Goal: Information Seeking & Learning: Learn about a topic

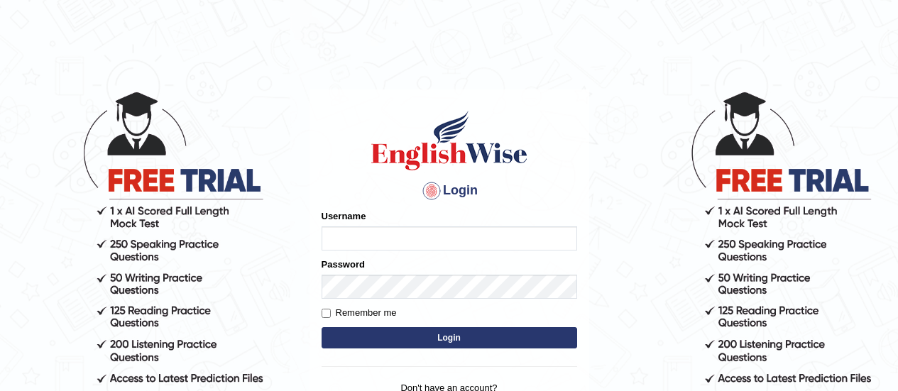
type input "karanvir_parramatta"
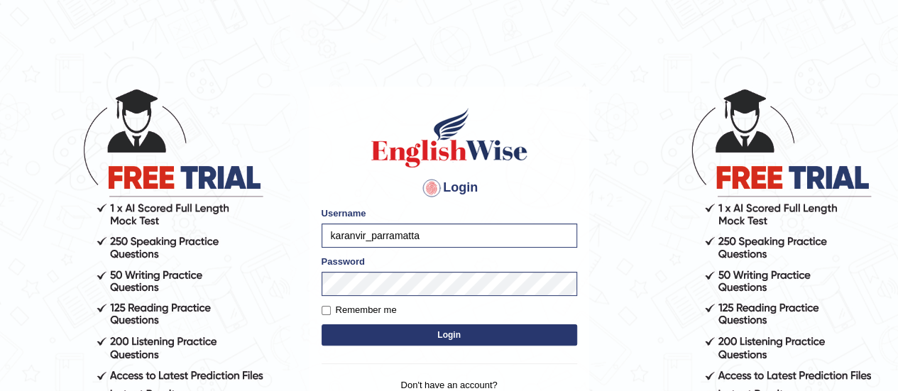
click at [447, 334] on button "Login" at bounding box center [448, 334] width 255 height 21
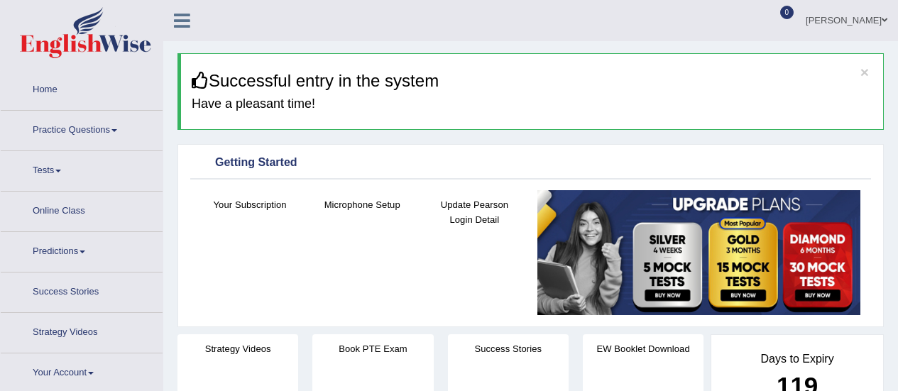
drag, startPoint x: 0, startPoint y: 0, endPoint x: 60, endPoint y: 128, distance: 141.9
click at [60, 128] on link "Practice Questions" at bounding box center [82, 128] width 162 height 35
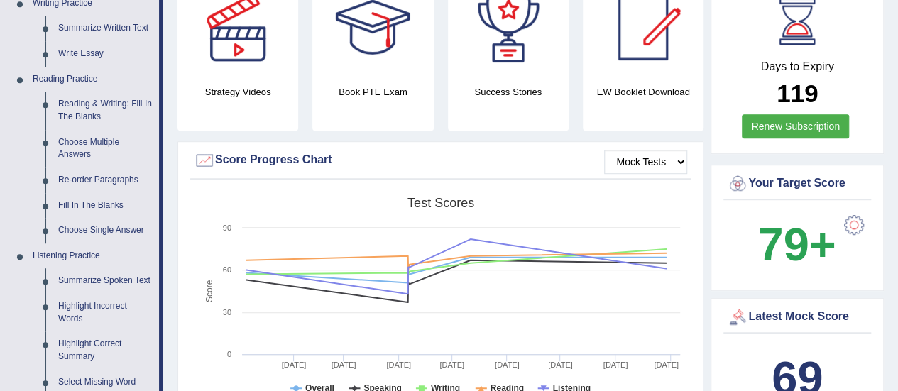
scroll to position [369, 0]
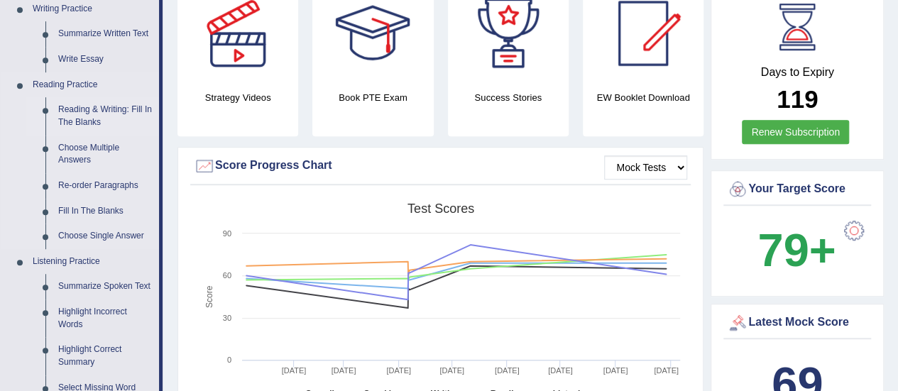
click at [83, 116] on link "Reading & Writing: Fill In The Blanks" at bounding box center [105, 116] width 107 height 38
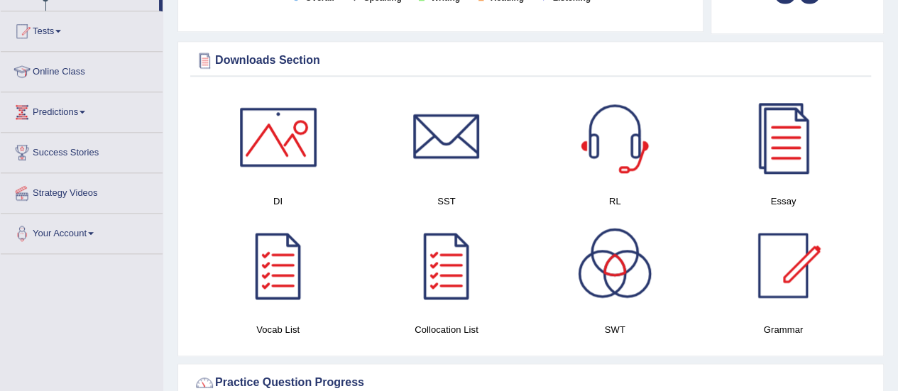
scroll to position [887, 0]
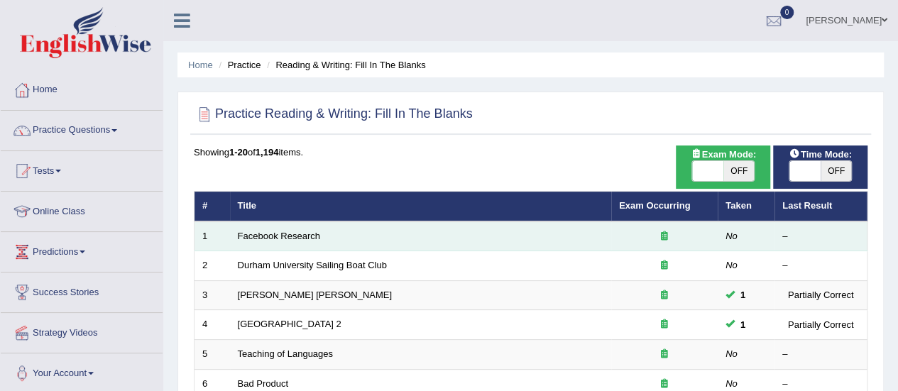
click at [305, 225] on td "Facebook Research" at bounding box center [420, 236] width 381 height 30
click at [303, 238] on link "Facebook Research" at bounding box center [279, 236] width 82 height 11
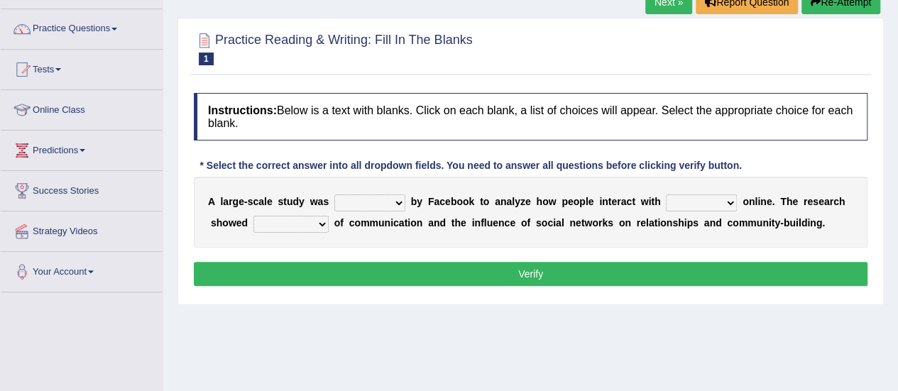
scroll to position [103, 0]
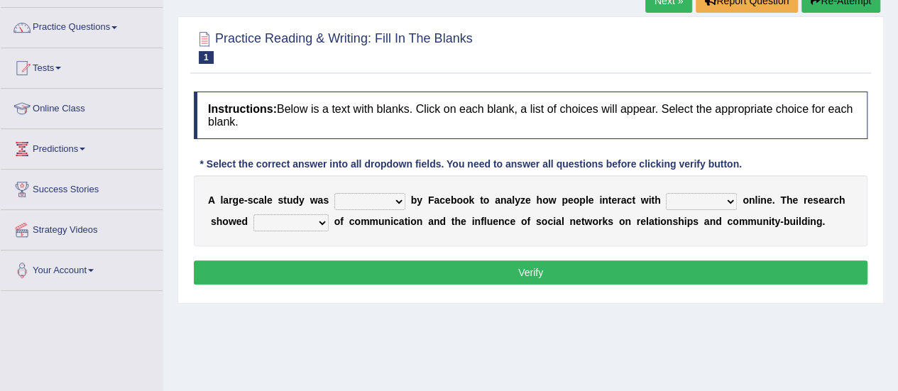
click at [393, 199] on select "surveyed had asked made" at bounding box center [369, 201] width 71 height 17
select select "made"
click at [334, 193] on select "surveyed had asked made" at bounding box center [369, 201] width 71 height 17
click at [705, 204] on select "together all each other another" at bounding box center [701, 201] width 71 height 17
select select "each other"
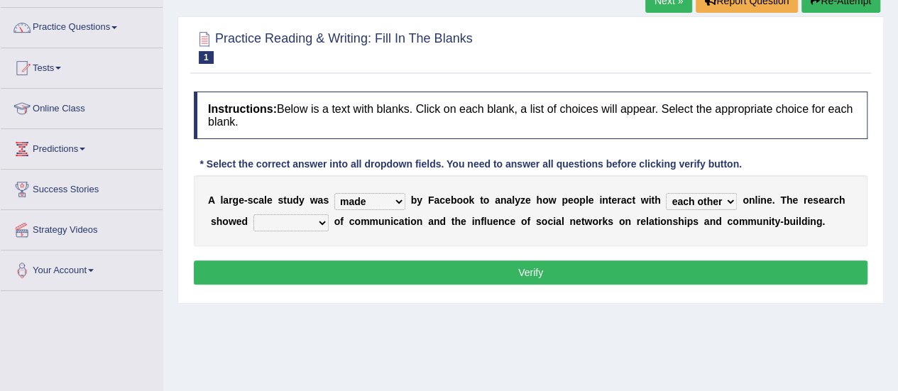
click at [666, 193] on select "together all each other another" at bounding box center [701, 201] width 71 height 17
click at [281, 218] on select "advantages standards fellowships patterns" at bounding box center [290, 222] width 75 height 17
select select "patterns"
click at [253, 214] on select "advantages standards fellowships patterns" at bounding box center [290, 222] width 75 height 17
click at [389, 261] on button "Verify" at bounding box center [530, 272] width 673 height 24
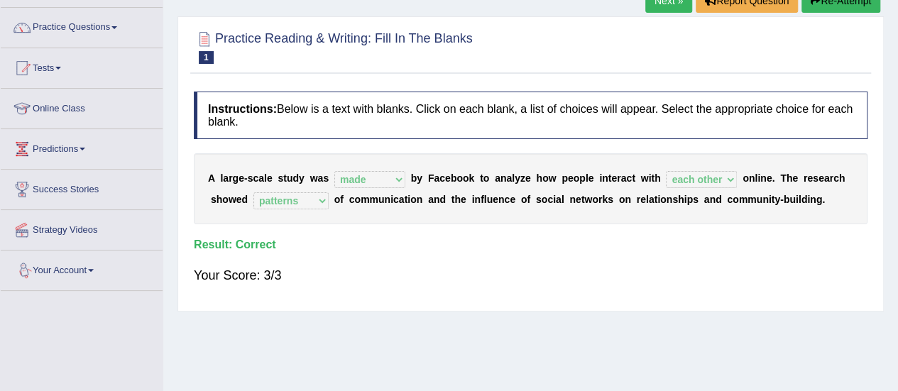
scroll to position [0, 0]
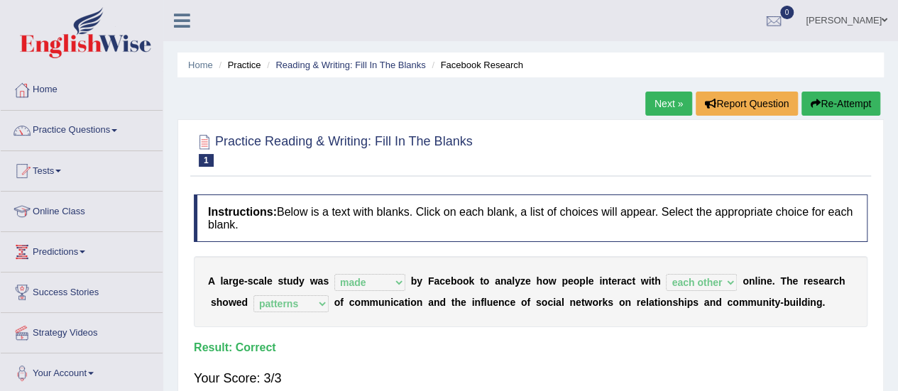
click at [659, 99] on link "Next »" at bounding box center [668, 104] width 47 height 24
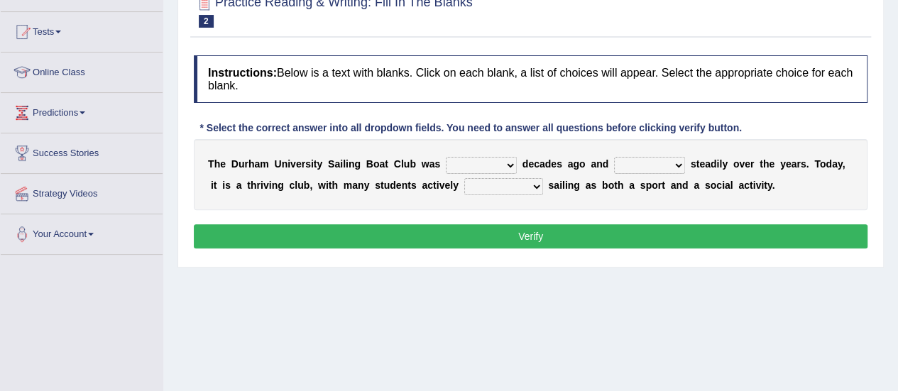
drag, startPoint x: 0, startPoint y: 0, endPoint x: 483, endPoint y: 164, distance: 509.7
click at [483, 164] on select "found fund founded find" at bounding box center [481, 165] width 71 height 17
select select "found"
click at [446, 157] on select "found fund founded find" at bounding box center [481, 165] width 71 height 17
click at [622, 158] on select "grow growing has grown grown" at bounding box center [649, 165] width 71 height 17
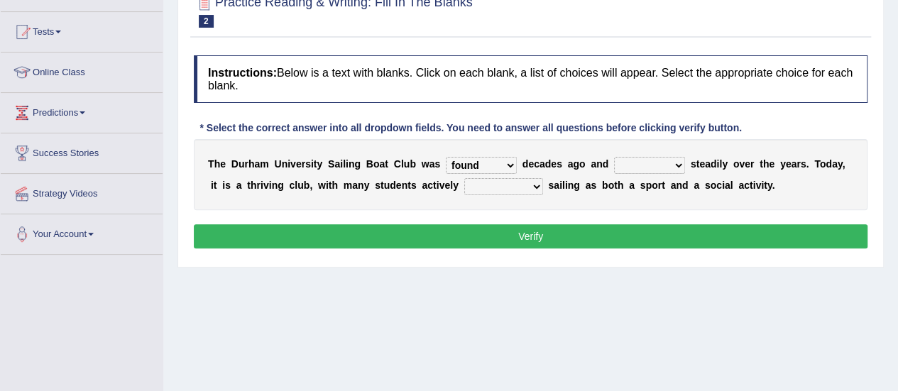
select select "has grown"
click at [614, 157] on select "grow growing has grown grown" at bounding box center [649, 165] width 71 height 17
click at [513, 192] on select "enjoy enjoyed are enjoying enjoying" at bounding box center [503, 186] width 79 height 17
select select "enjoying"
click at [464, 178] on select "enjoy enjoyed are enjoying enjoying" at bounding box center [503, 186] width 79 height 17
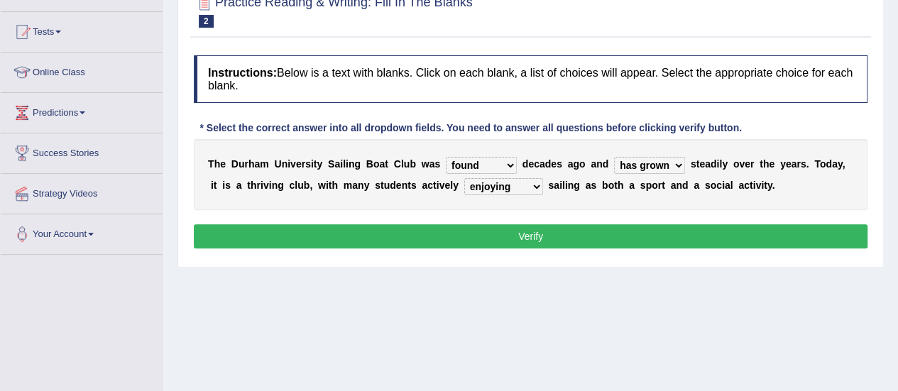
click at [563, 231] on button "Verify" at bounding box center [530, 236] width 673 height 24
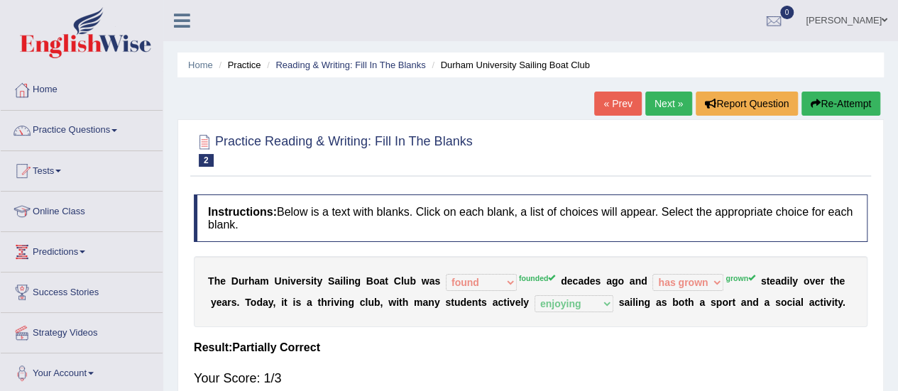
click at [109, 126] on link "Practice Questions" at bounding box center [82, 128] width 162 height 35
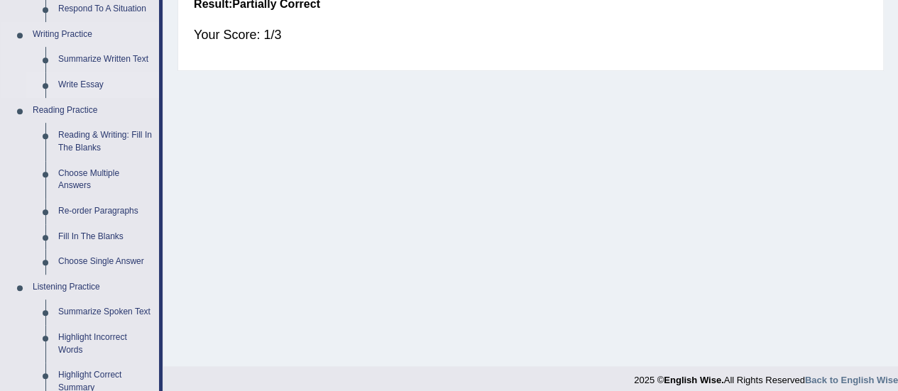
scroll to position [344, 0]
click at [94, 236] on link "Fill In The Blanks" at bounding box center [105, 237] width 107 height 26
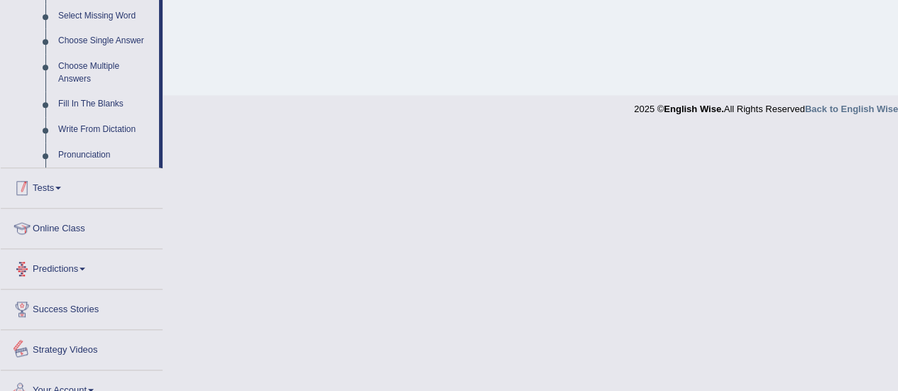
scroll to position [733, 0]
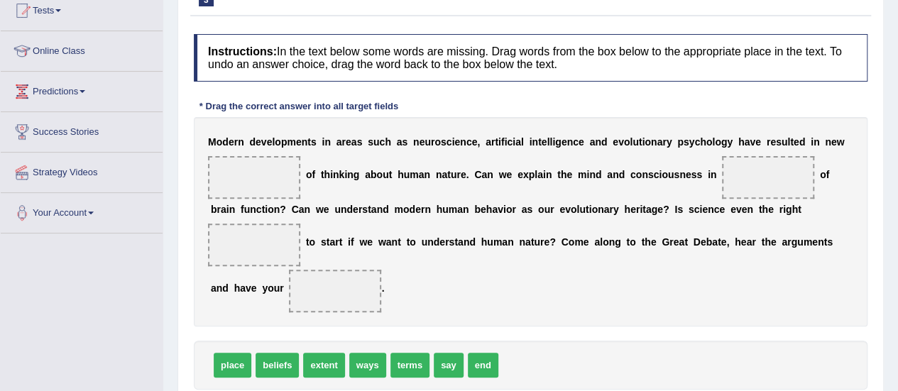
scroll to position [165, 0]
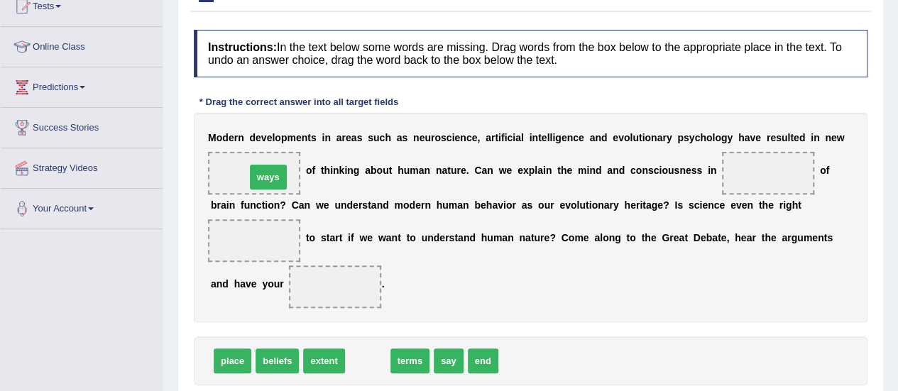
drag, startPoint x: 372, startPoint y: 354, endPoint x: 273, endPoint y: 170, distance: 209.6
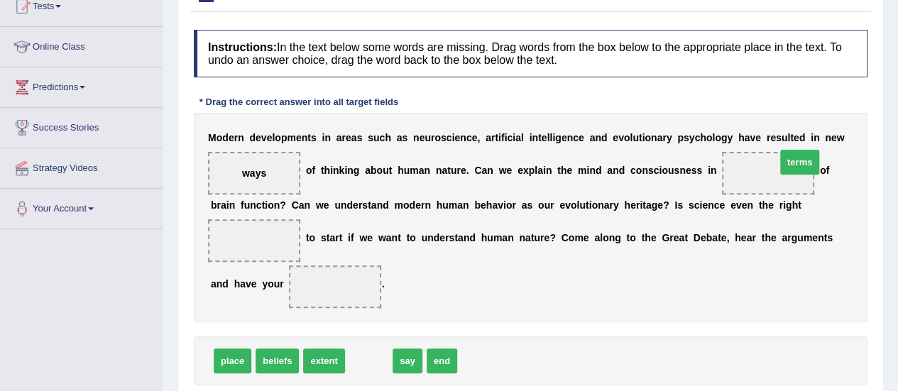
drag, startPoint x: 374, startPoint y: 360, endPoint x: 791, endPoint y: 172, distance: 457.4
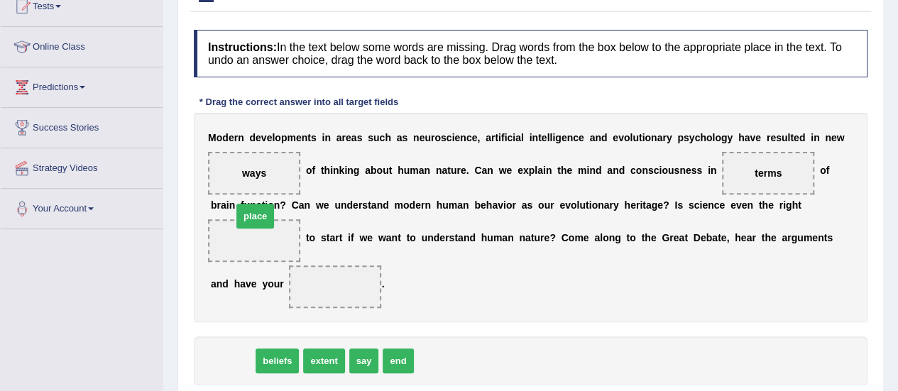
drag, startPoint x: 233, startPoint y: 368, endPoint x: 255, endPoint y: 224, distance: 146.5
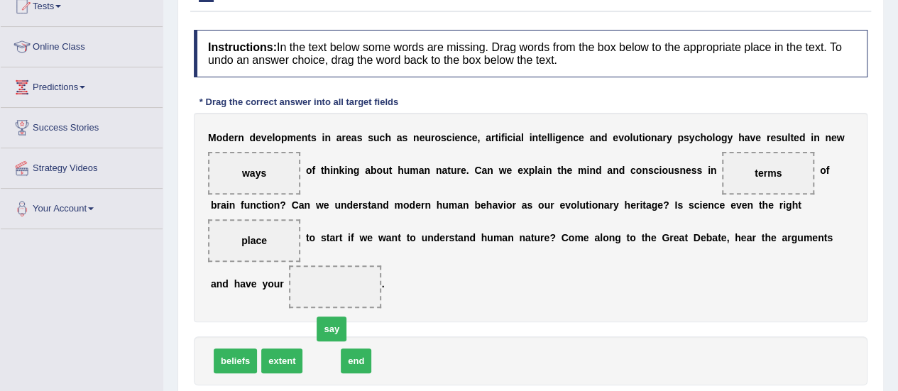
drag, startPoint x: 317, startPoint y: 354, endPoint x: 346, endPoint y: 270, distance: 88.9
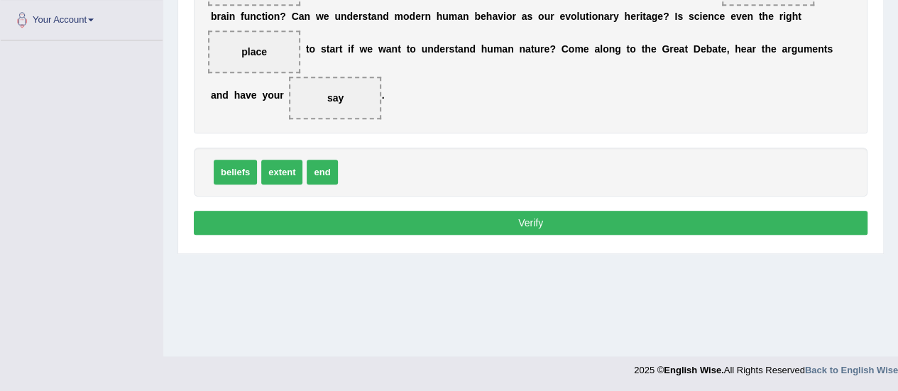
click at [507, 219] on button "Verify" at bounding box center [530, 223] width 673 height 24
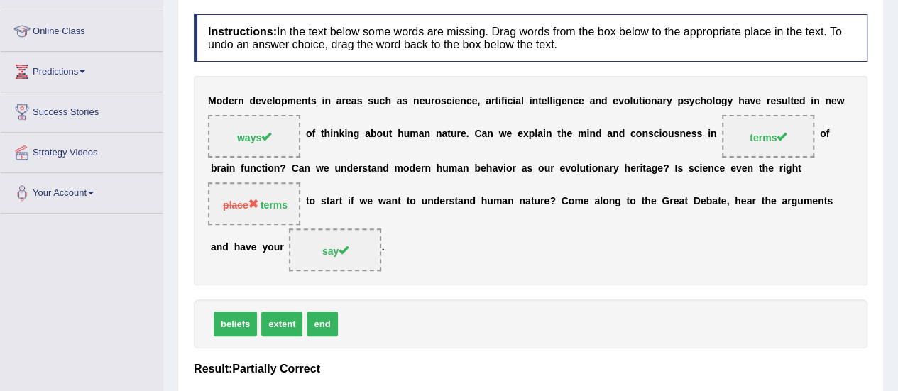
scroll to position [0, 0]
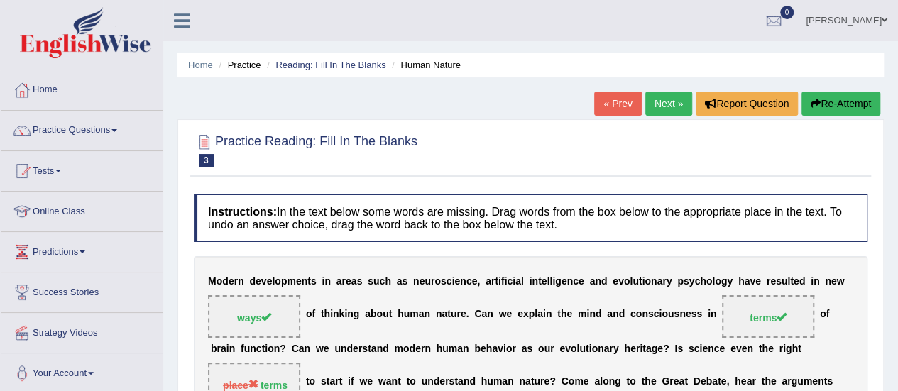
click at [661, 101] on link "Next »" at bounding box center [668, 104] width 47 height 24
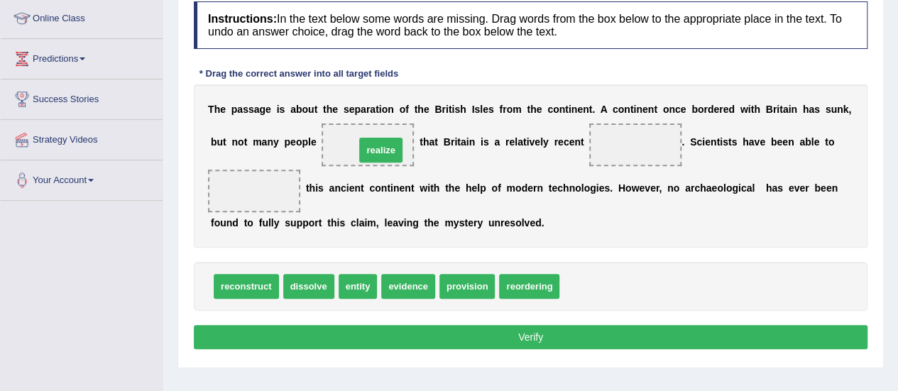
drag, startPoint x: 590, startPoint y: 286, endPoint x: 383, endPoint y: 143, distance: 252.2
click at [634, 145] on span at bounding box center [635, 144] width 92 height 43
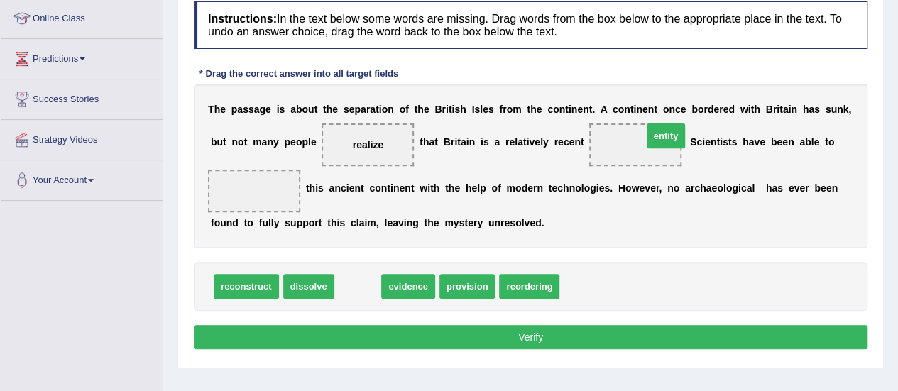
drag, startPoint x: 352, startPoint y: 285, endPoint x: 652, endPoint y: 134, distance: 335.8
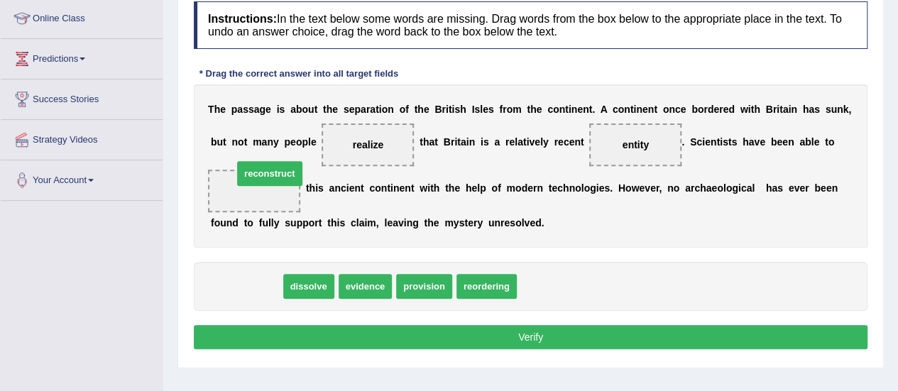
drag, startPoint x: 272, startPoint y: 281, endPoint x: 294, endPoint y: 168, distance: 115.0
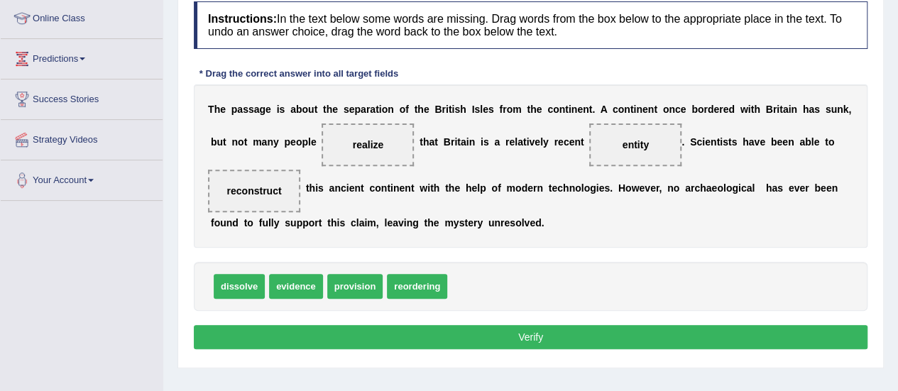
click at [590, 334] on button "Verify" at bounding box center [530, 337] width 673 height 24
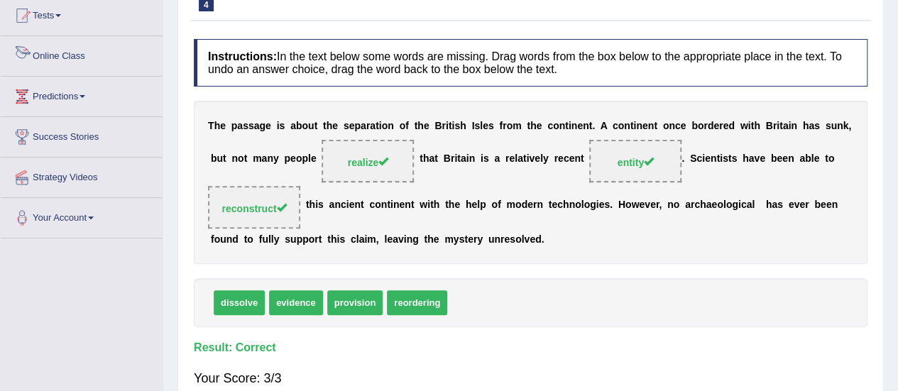
scroll to position [1, 0]
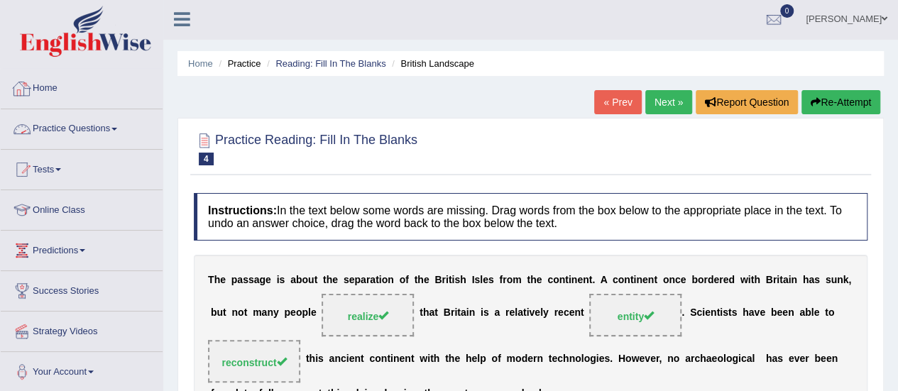
click at [88, 131] on link "Practice Questions" at bounding box center [82, 126] width 162 height 35
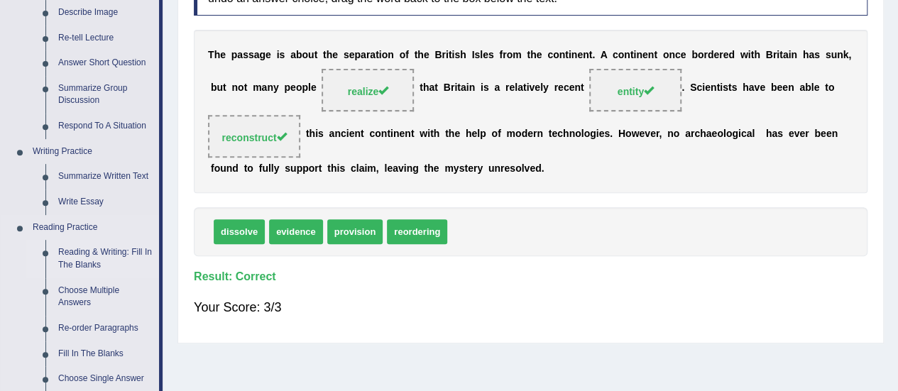
scroll to position [360, 0]
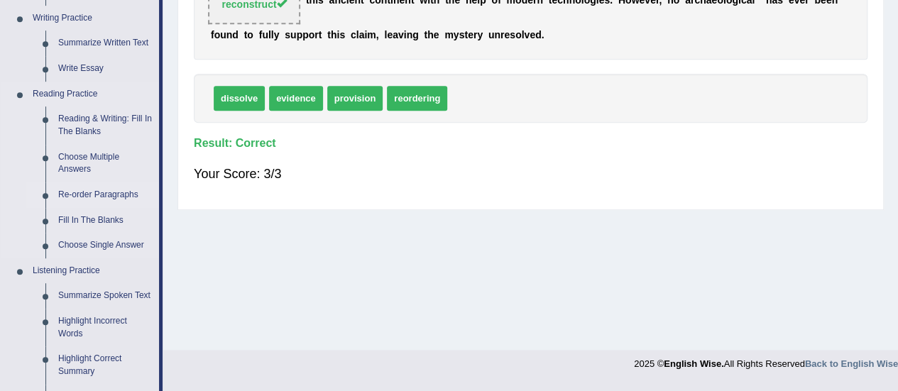
click at [113, 193] on link "Re-order Paragraphs" at bounding box center [105, 195] width 107 height 26
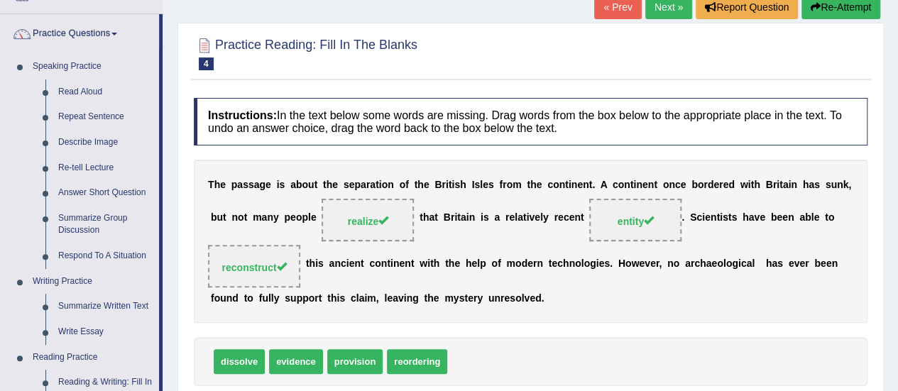
scroll to position [97, 0]
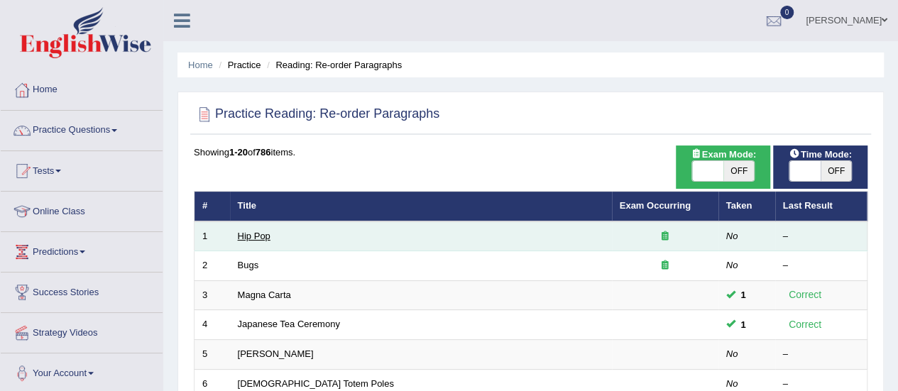
click at [254, 239] on link "Hip Pop" at bounding box center [254, 236] width 33 height 11
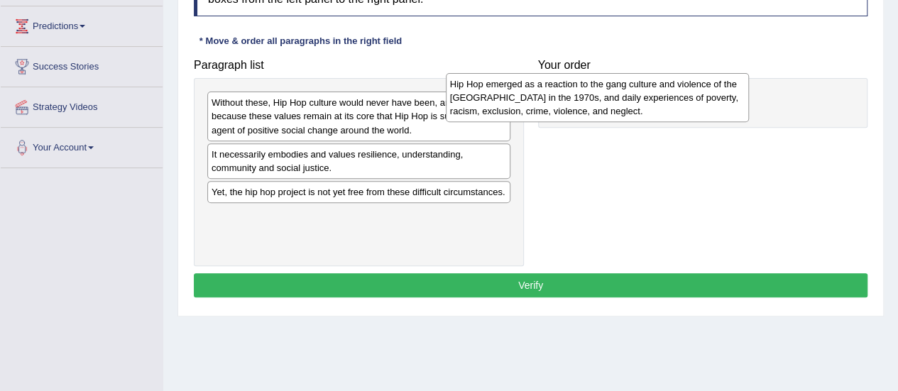
drag, startPoint x: 462, startPoint y: 124, endPoint x: 705, endPoint y: 103, distance: 243.6
click at [705, 103] on div "Hip Hop emerged as a reaction to the gang culture and violence of the South Bro…" at bounding box center [597, 97] width 303 height 49
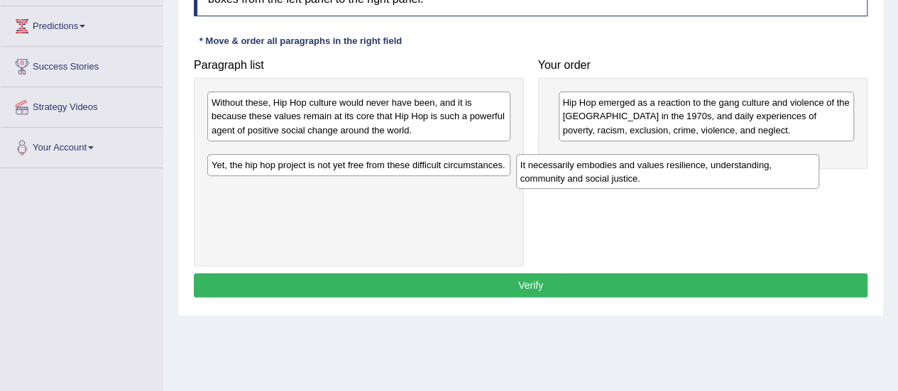
drag, startPoint x: 429, startPoint y: 167, endPoint x: 738, endPoint y: 178, distance: 308.9
click at [738, 178] on div "It necessarily embodies and values resilience, understanding, community and soc…" at bounding box center [667, 171] width 303 height 35
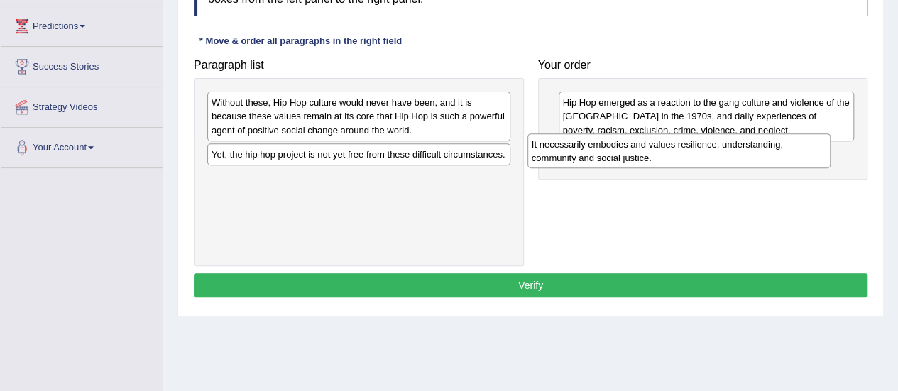
drag, startPoint x: 446, startPoint y: 153, endPoint x: 766, endPoint y: 144, distance: 320.2
click at [766, 144] on div "It necessarily embodies and values resilience, understanding, community and soc…" at bounding box center [678, 150] width 303 height 35
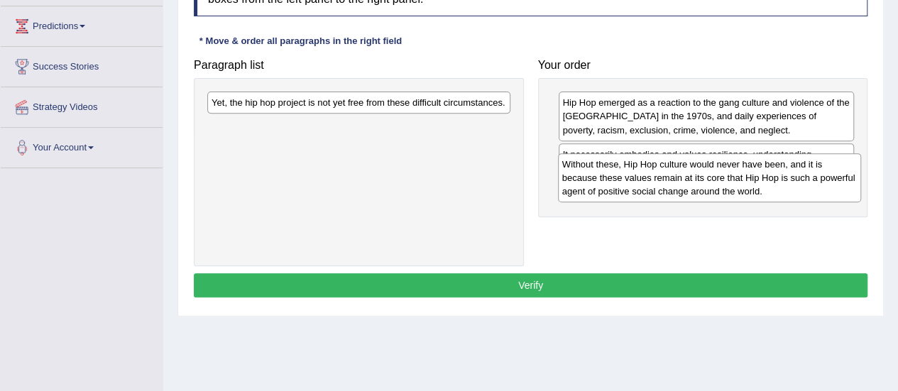
drag, startPoint x: 457, startPoint y: 112, endPoint x: 803, endPoint y: 165, distance: 349.7
click at [803, 165] on div "Without these, Hip Hop culture would never have been, and it is because these v…" at bounding box center [709, 177] width 303 height 49
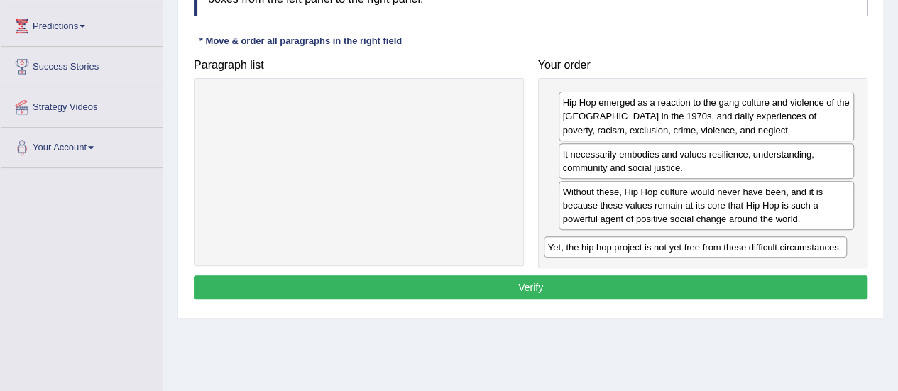
drag, startPoint x: 485, startPoint y: 111, endPoint x: 799, endPoint y: 242, distance: 339.8
click at [799, 242] on div "Yet, the hip hop project is not yet free from these difficult circumstances." at bounding box center [695, 246] width 303 height 21
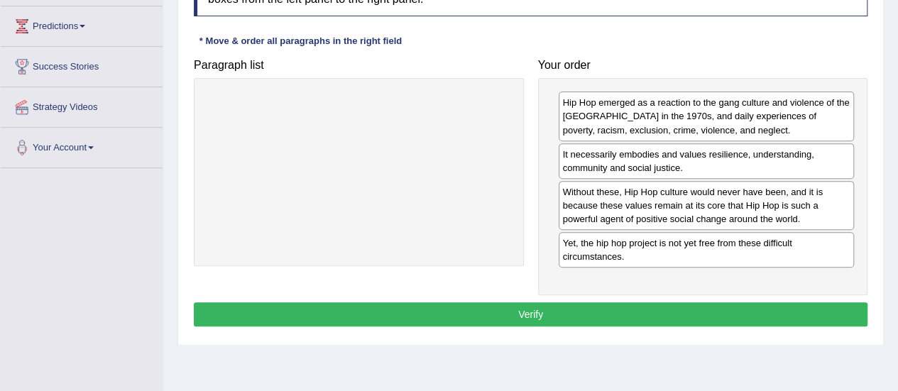
click at [552, 310] on button "Verify" at bounding box center [530, 314] width 673 height 24
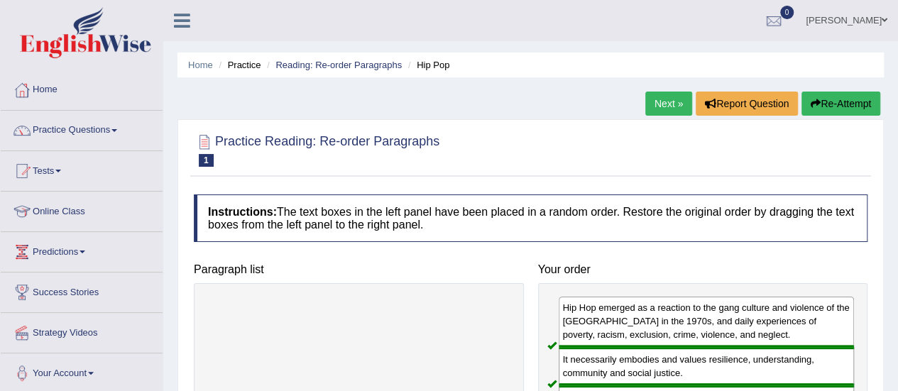
click at [661, 104] on link "Next »" at bounding box center [668, 104] width 47 height 24
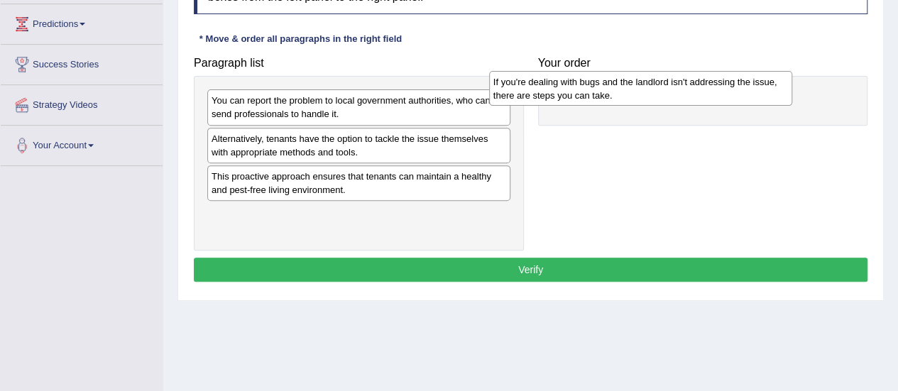
drag, startPoint x: 667, startPoint y: 105, endPoint x: 705, endPoint y: 90, distance: 40.5
click at [705, 90] on div "If you're dealing with bugs and the landlord isn't addressing the issue, there …" at bounding box center [640, 88] width 303 height 35
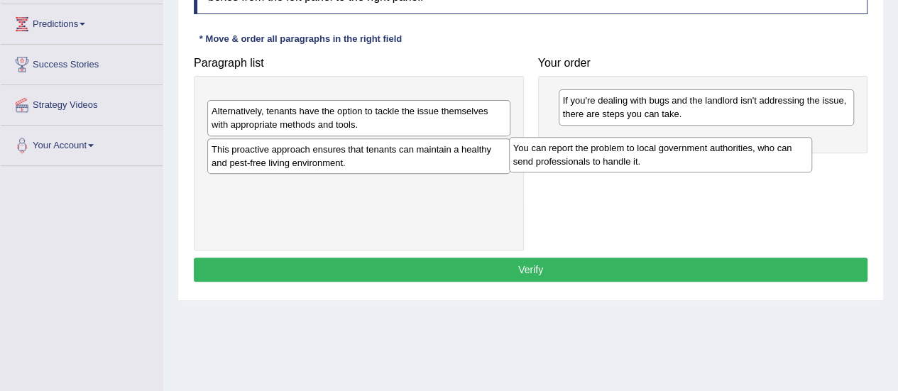
drag, startPoint x: 463, startPoint y: 109, endPoint x: 766, endPoint y: 155, distance: 305.8
click at [766, 155] on div "You can report the problem to local government authorities, who can send profes…" at bounding box center [660, 154] width 303 height 35
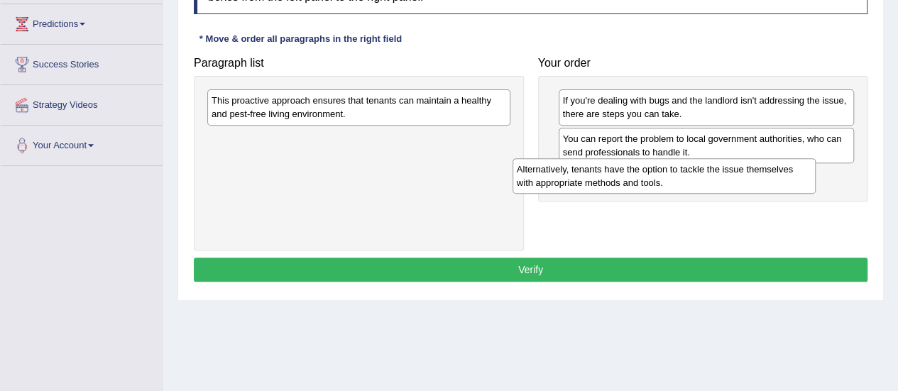
drag, startPoint x: 447, startPoint y: 110, endPoint x: 756, endPoint y: 180, distance: 316.5
click at [756, 180] on div "Alternatively, tenants have the option to tackle the issue themselves with appr…" at bounding box center [663, 175] width 303 height 35
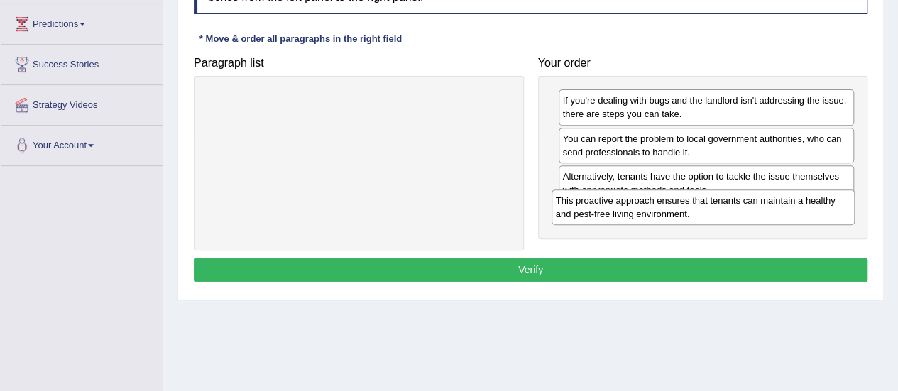
drag, startPoint x: 478, startPoint y: 101, endPoint x: 820, endPoint y: 195, distance: 354.2
click at [820, 195] on div "This proactive approach ensures that tenants can maintain a healthy and pest-fr…" at bounding box center [702, 206] width 303 height 35
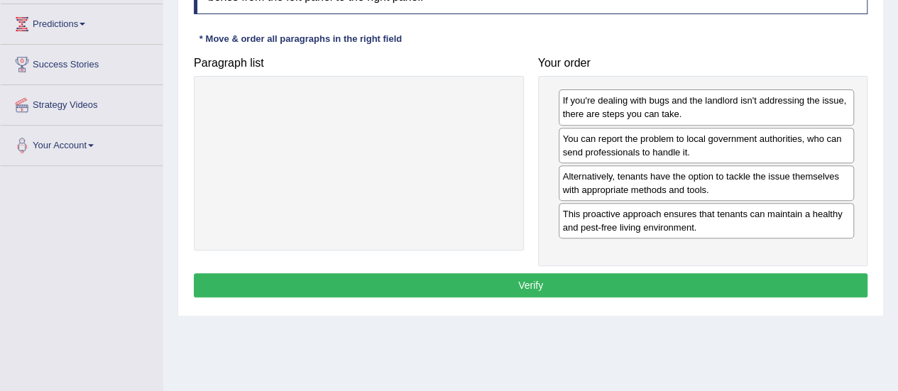
click at [620, 273] on button "Verify" at bounding box center [530, 285] width 673 height 24
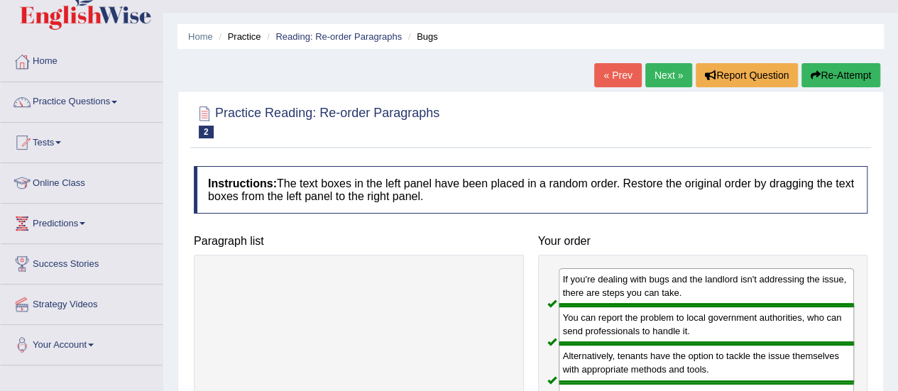
scroll to position [26, 0]
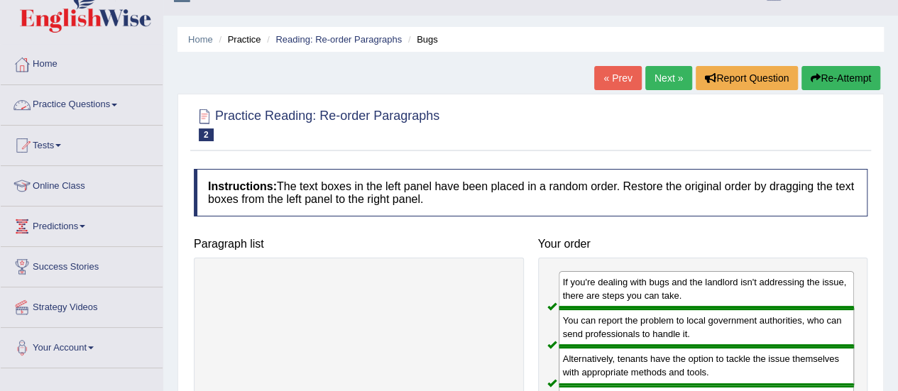
click at [114, 92] on link "Practice Questions" at bounding box center [82, 102] width 162 height 35
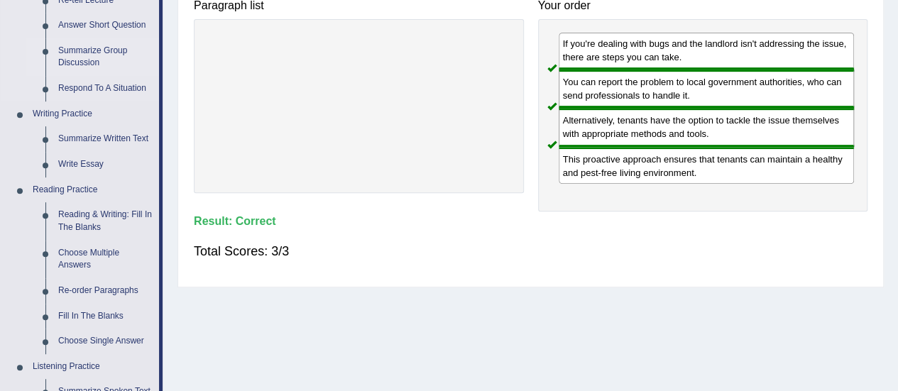
scroll to position [356, 0]
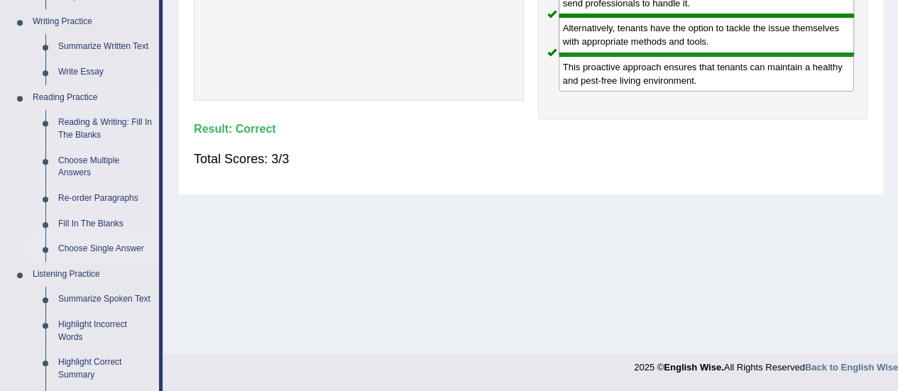
click at [111, 249] on link "Choose Single Answer" at bounding box center [105, 249] width 107 height 26
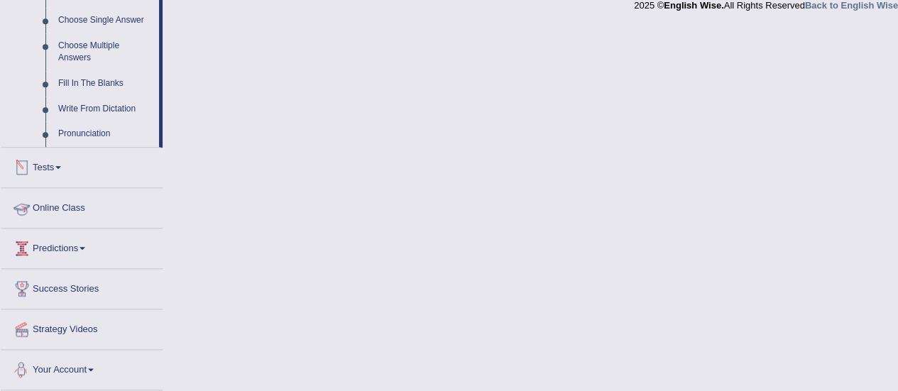
scroll to position [686, 0]
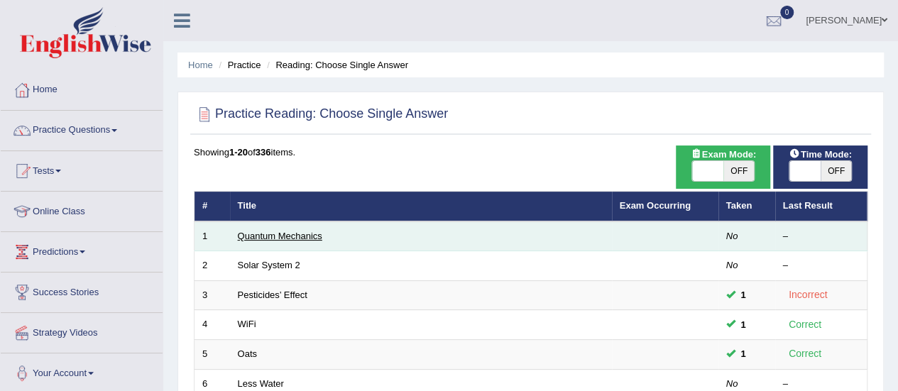
click at [288, 235] on link "Quantum Mechanics" at bounding box center [280, 236] width 84 height 11
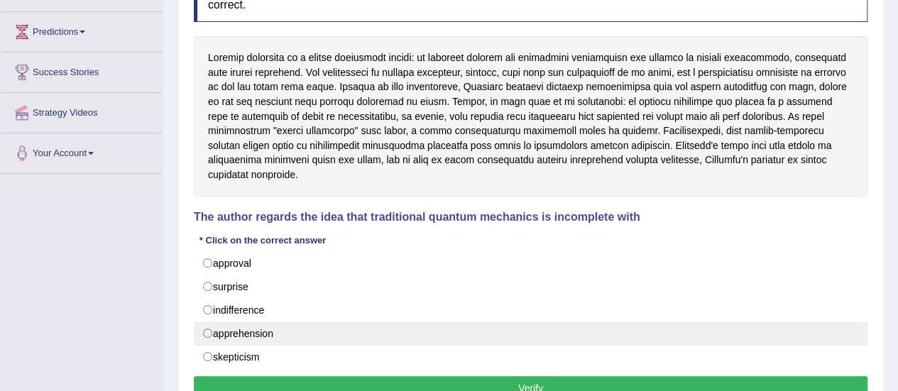
click at [312, 325] on label "apprehension" at bounding box center [530, 333] width 673 height 24
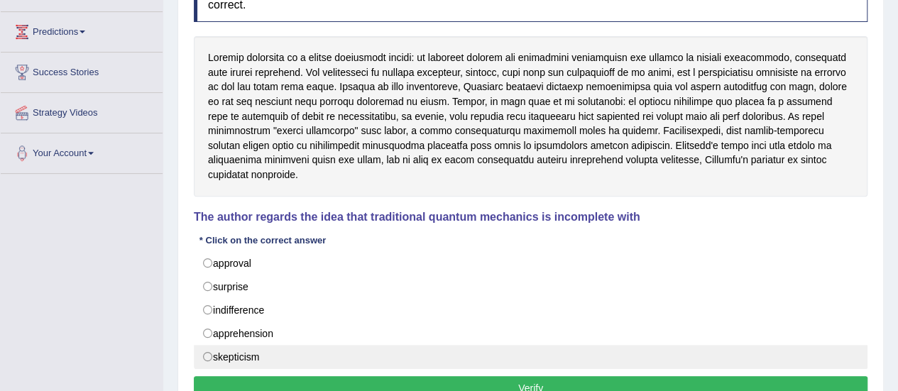
radio input "true"
click at [275, 345] on label "skepticism" at bounding box center [530, 357] width 673 height 24
radio input "true"
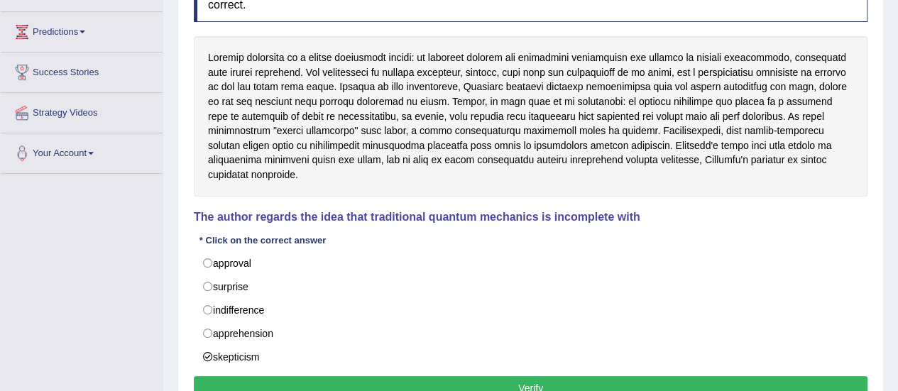
click at [510, 376] on button "Verify" at bounding box center [530, 388] width 673 height 24
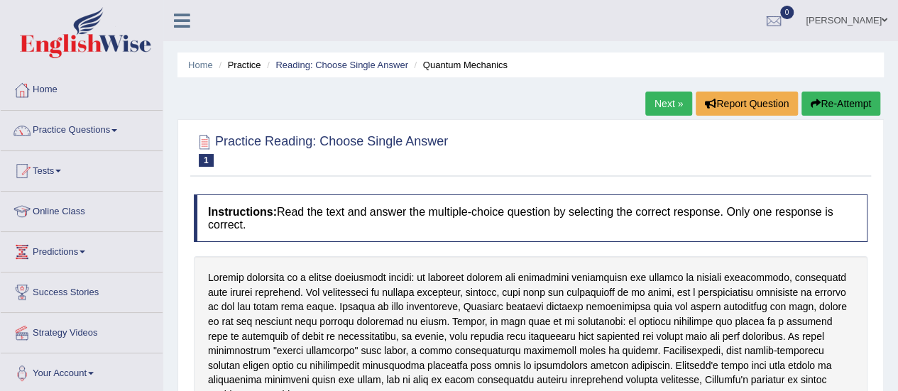
click at [675, 101] on link "Next »" at bounding box center [668, 104] width 47 height 24
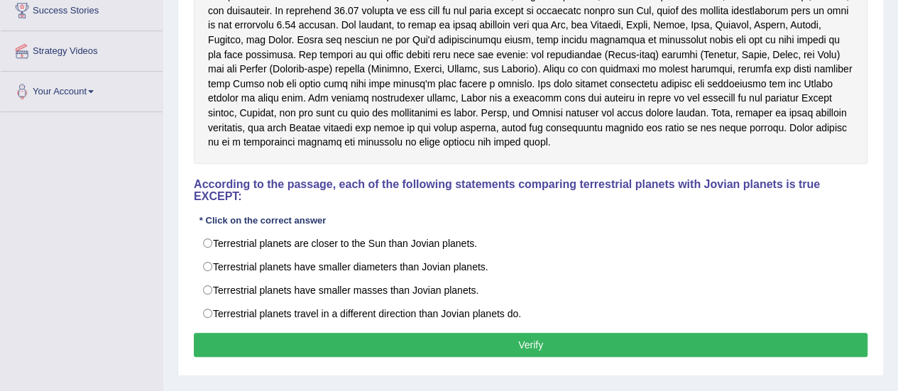
scroll to position [241, 0]
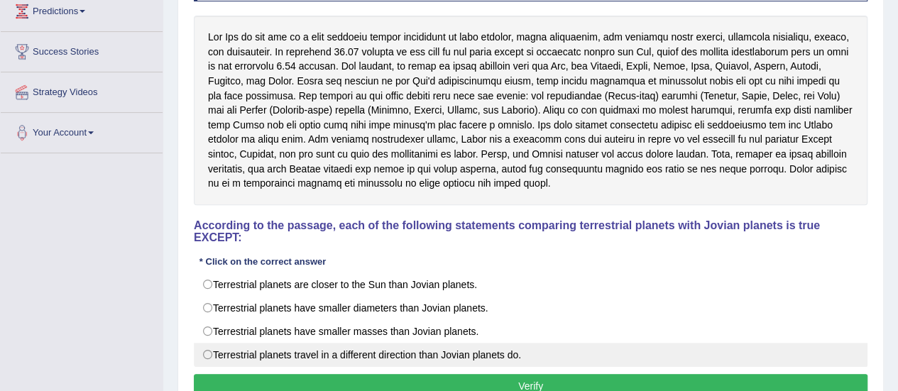
click at [439, 343] on label "Terrestrial planets travel in a different direction than Jovian planets do." at bounding box center [530, 355] width 673 height 24
radio input "true"
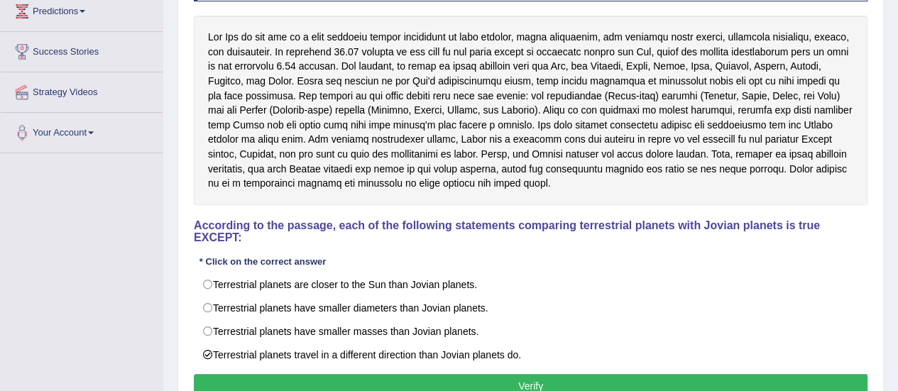
click at [495, 374] on button "Verify" at bounding box center [530, 386] width 673 height 24
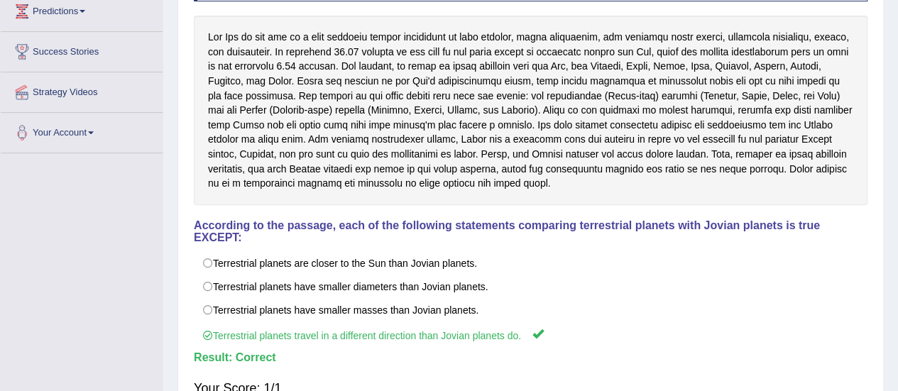
drag, startPoint x: 428, startPoint y: 193, endPoint x: 325, endPoint y: 140, distance: 115.9
click at [325, 140] on div at bounding box center [530, 110] width 673 height 189
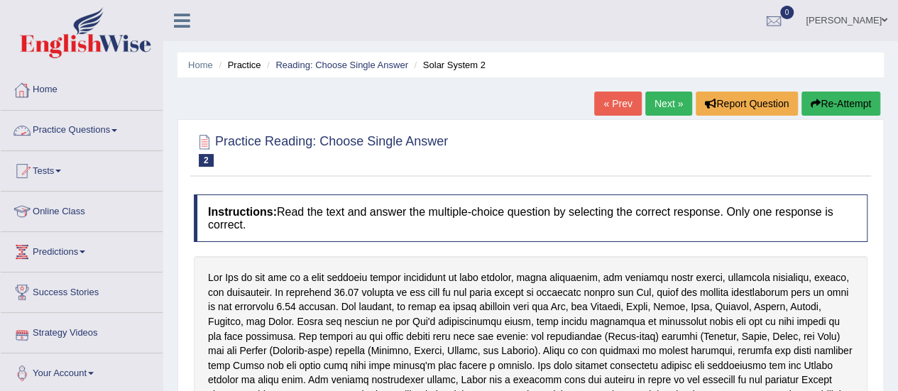
click at [81, 141] on link "Practice Questions" at bounding box center [82, 128] width 162 height 35
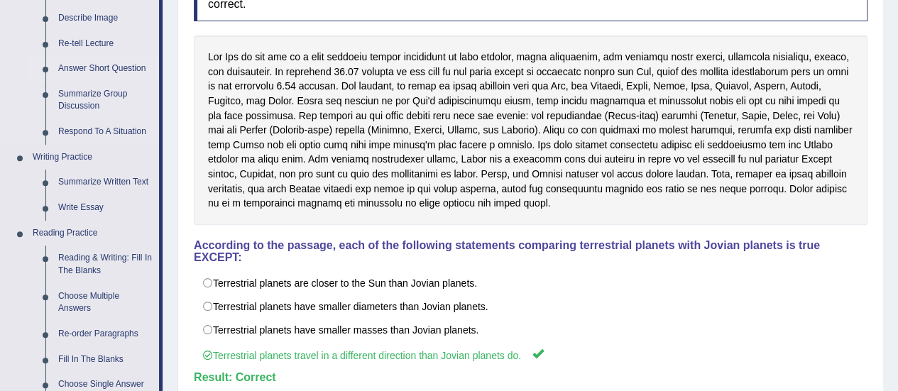
scroll to position [439, 0]
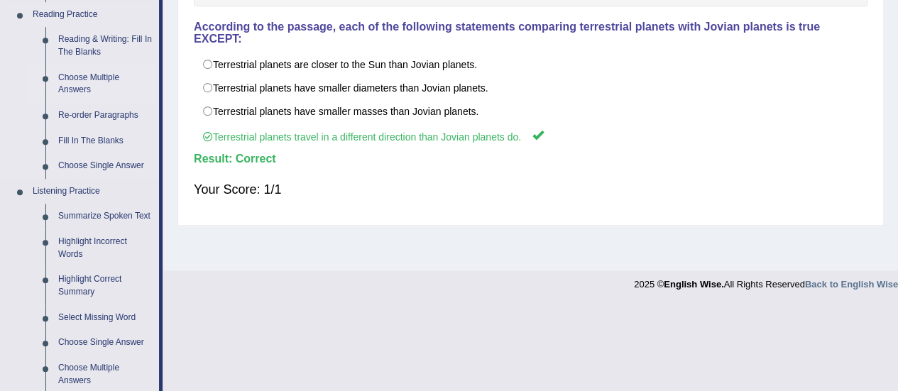
click at [70, 83] on link "Choose Multiple Answers" at bounding box center [105, 84] width 107 height 38
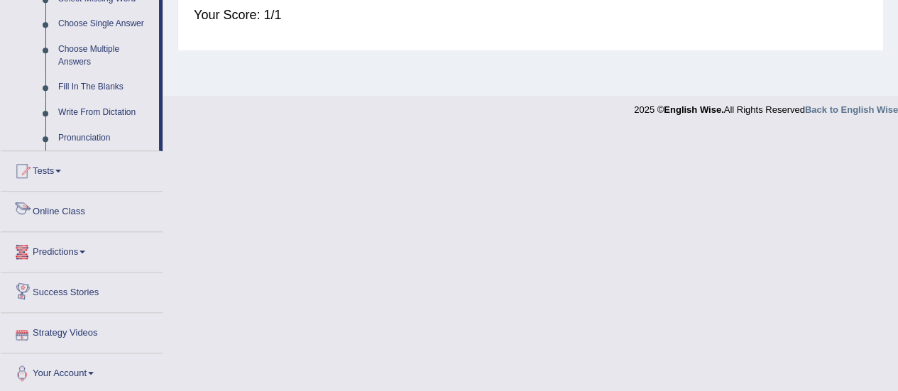
scroll to position [649, 0]
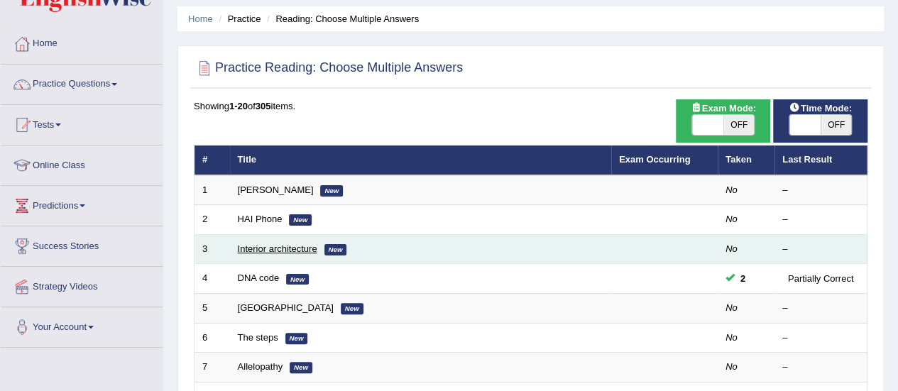
click at [273, 248] on link "Interior architecture" at bounding box center [277, 248] width 79 height 11
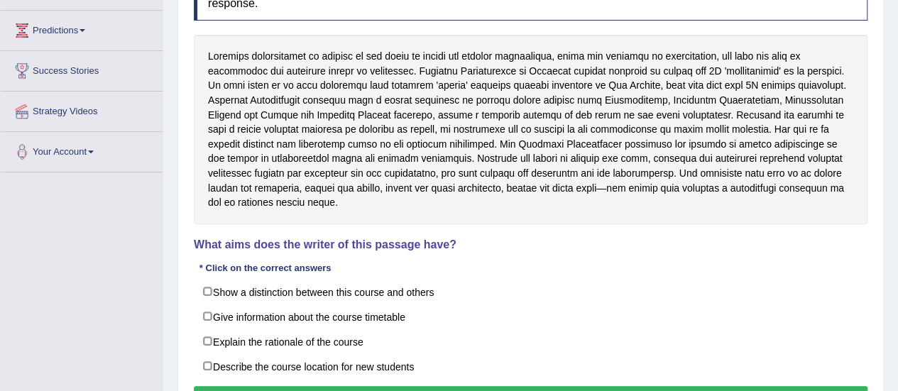
scroll to position [223, 0]
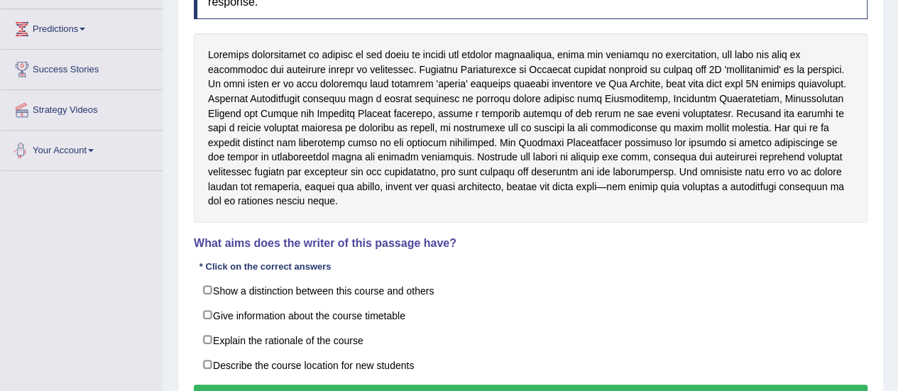
click at [37, 248] on div "Toggle navigation Home Practice Questions Speaking Practice Read Aloud Repeat S…" at bounding box center [449, 146] width 898 height 738
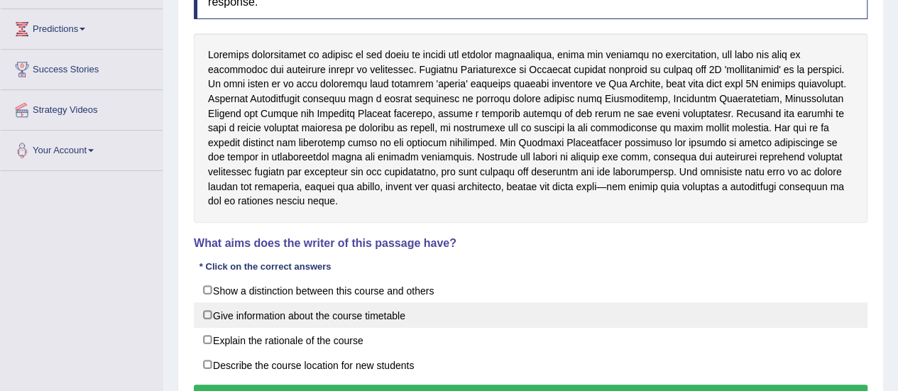
click at [395, 303] on label "Give information about the course timetable" at bounding box center [530, 315] width 673 height 26
click at [383, 302] on label "Give information about the course timetable" at bounding box center [530, 315] width 673 height 26
checkbox input "false"
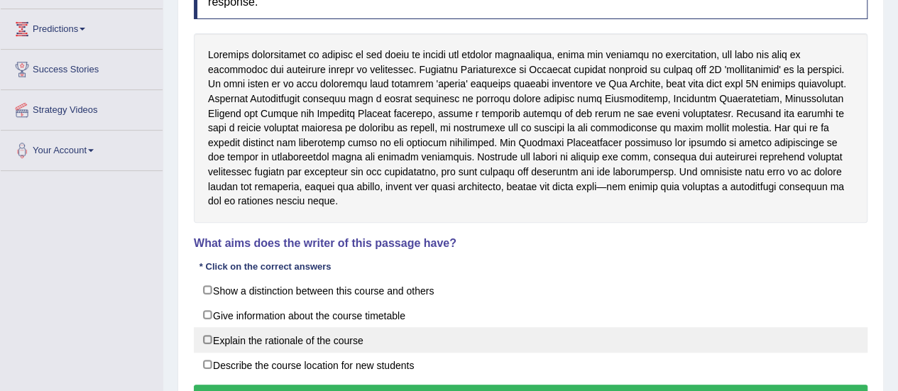
click at [367, 331] on label "Explain the rationale of the course" at bounding box center [530, 340] width 673 height 26
checkbox input "true"
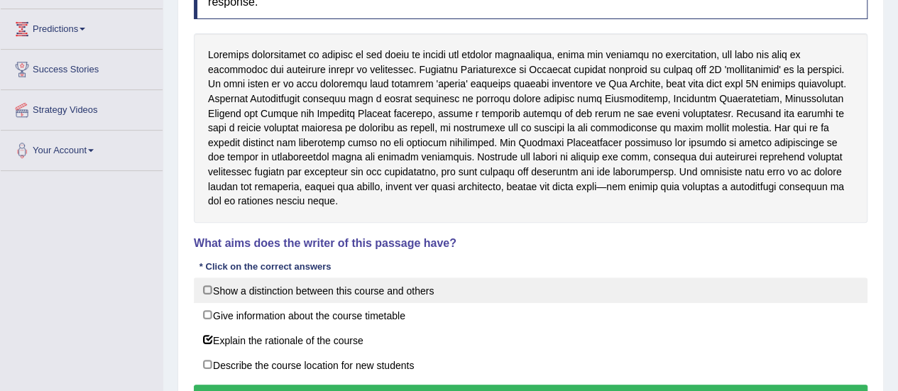
click at [470, 280] on label "Show a distinction between this course and others" at bounding box center [530, 290] width 673 height 26
checkbox input "true"
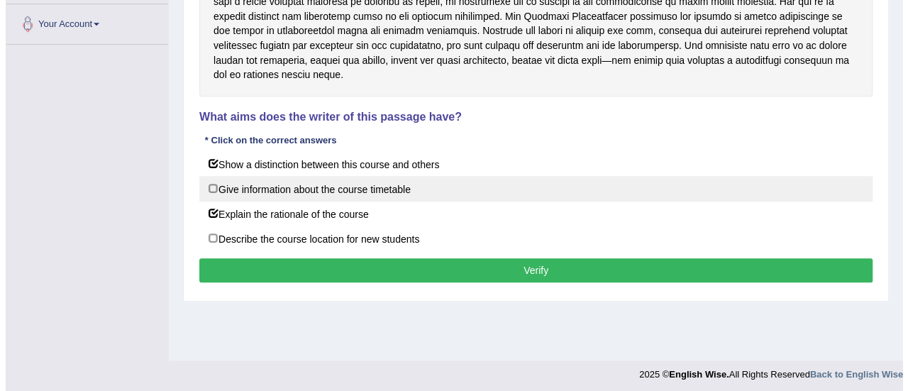
scroll to position [348, 0]
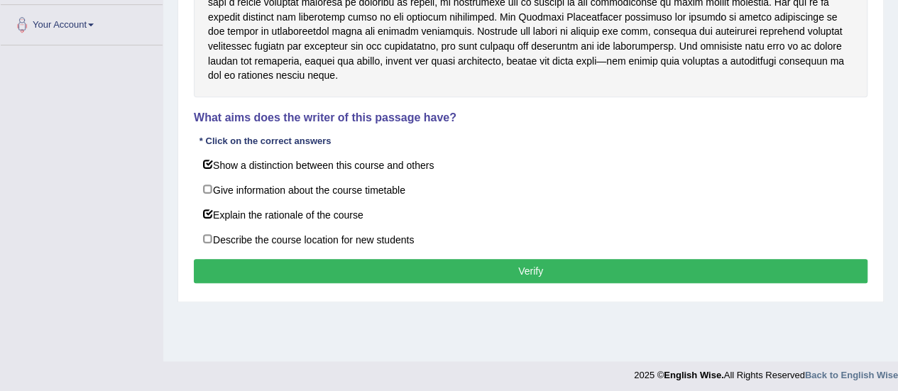
click at [552, 259] on button "Verify" at bounding box center [530, 271] width 673 height 24
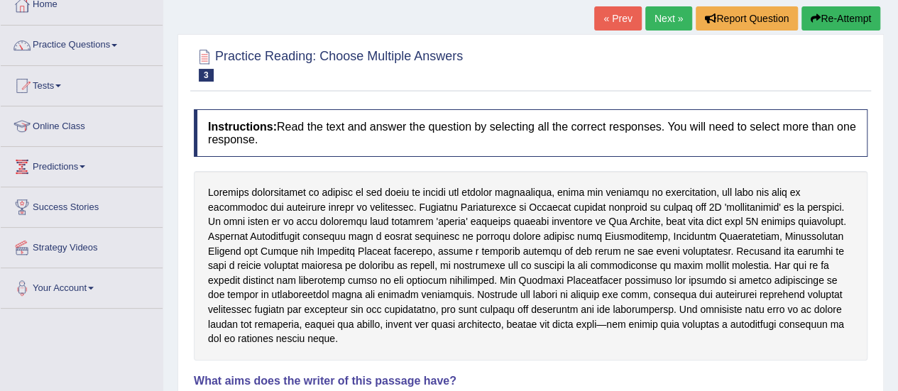
scroll to position [208, 0]
